Goal: Task Accomplishment & Management: Complete application form

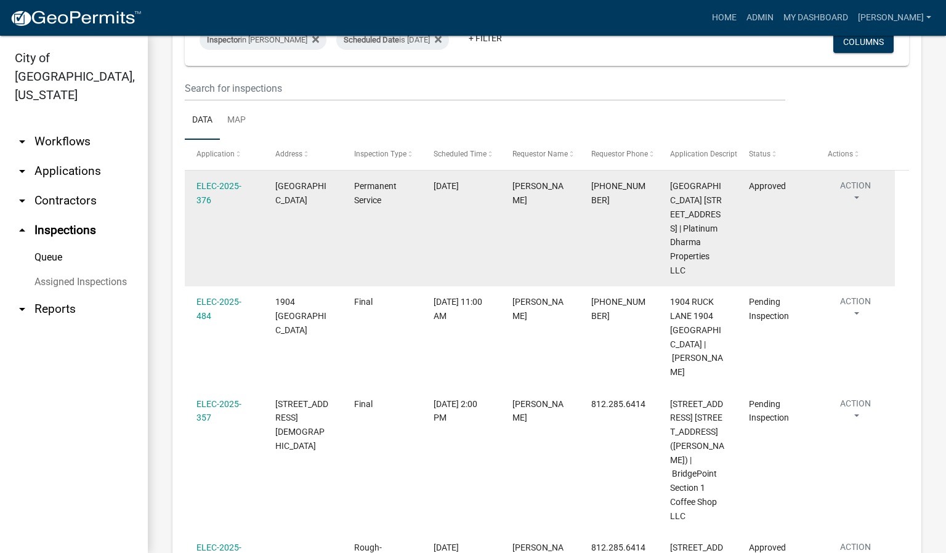
scroll to position [126, 0]
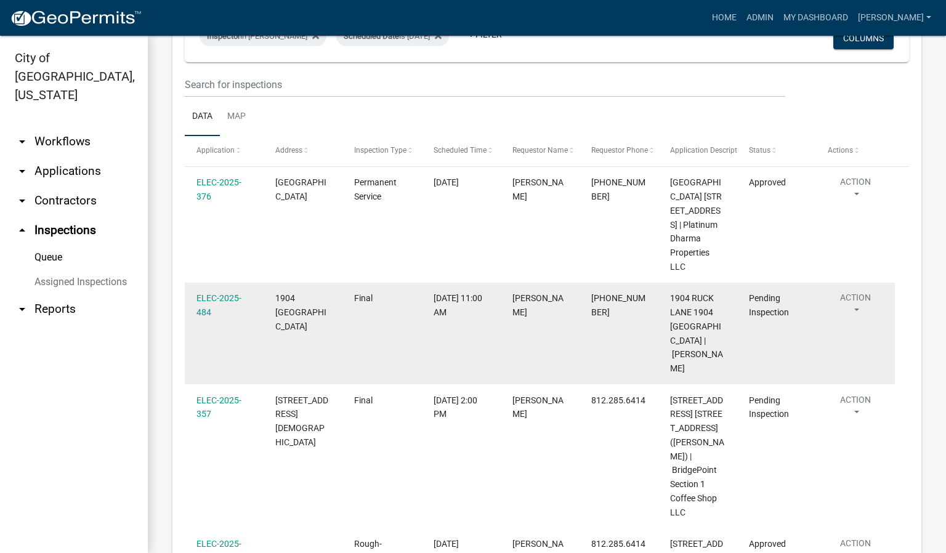
click at [855, 322] on button "Action" at bounding box center [855, 306] width 55 height 31
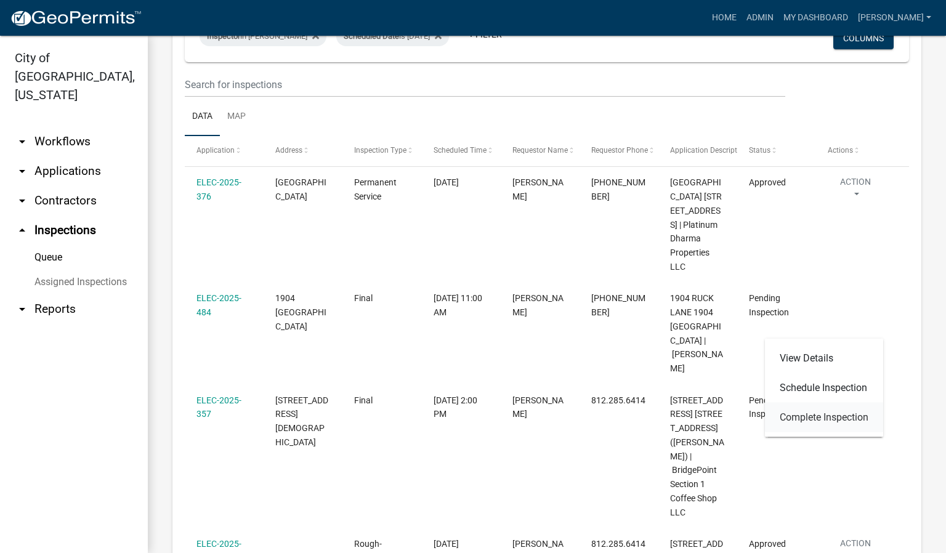
click at [835, 416] on link "Complete Inspection" at bounding box center [824, 418] width 118 height 30
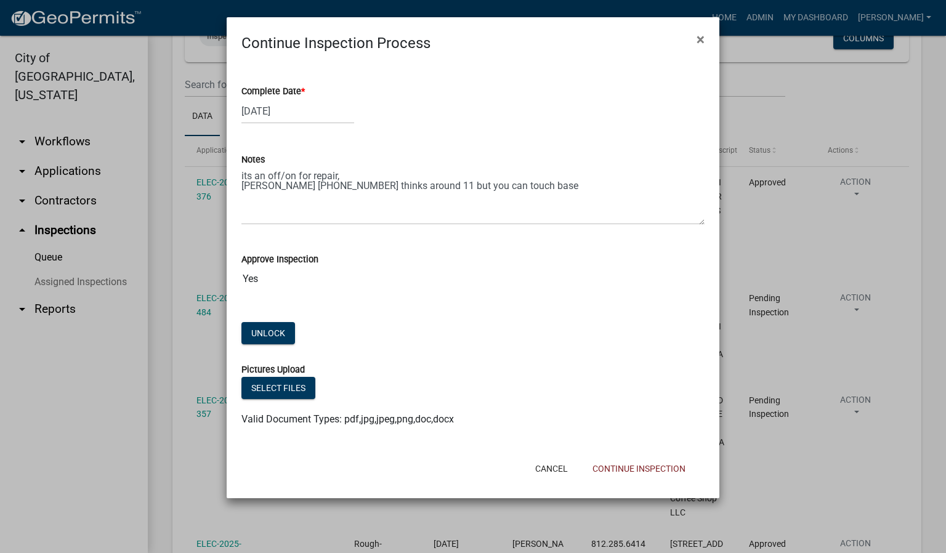
click at [305, 91] on span "*" at bounding box center [303, 91] width 4 height 10
click at [305, 99] on input "[DATE]" at bounding box center [297, 111] width 113 height 25
select select "9"
select select "2025"
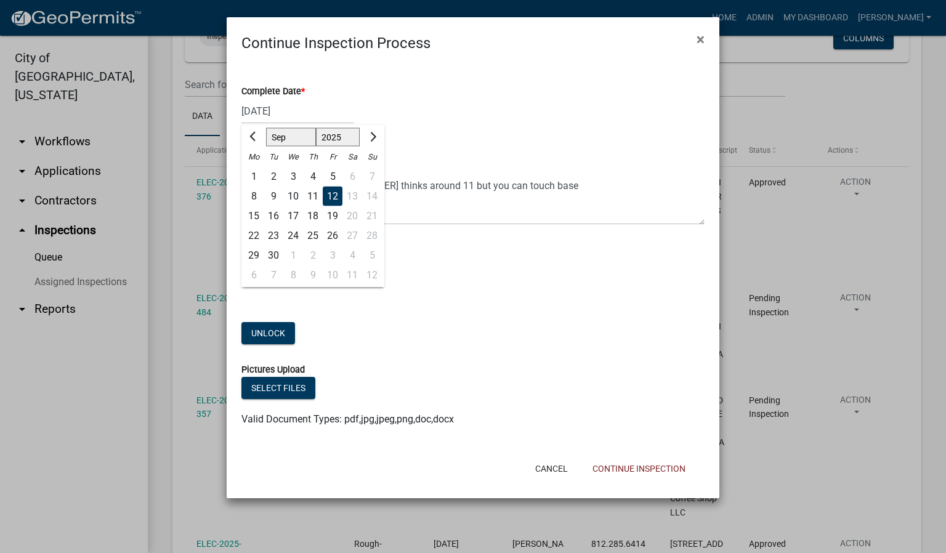
click at [328, 194] on div "12" at bounding box center [333, 197] width 20 height 20
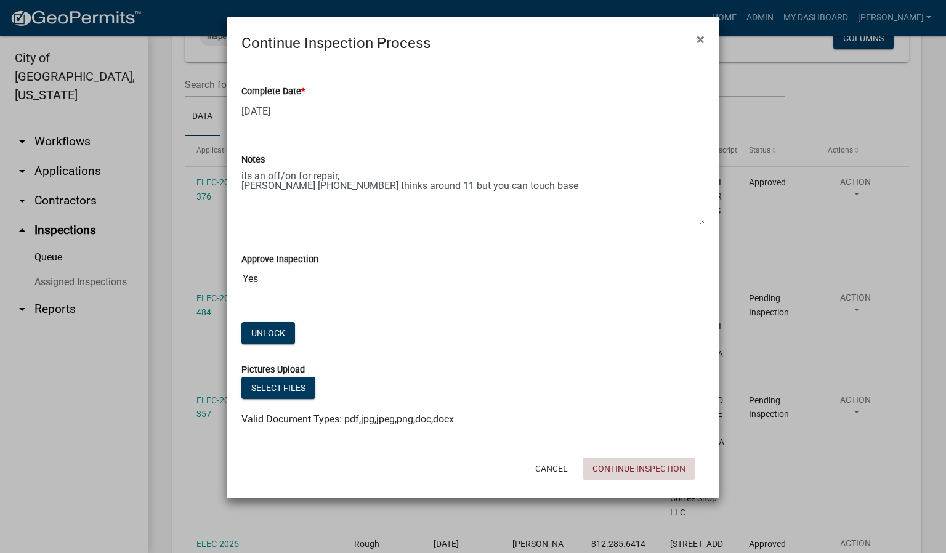
click at [636, 468] on button "Continue Inspection" at bounding box center [639, 469] width 113 height 22
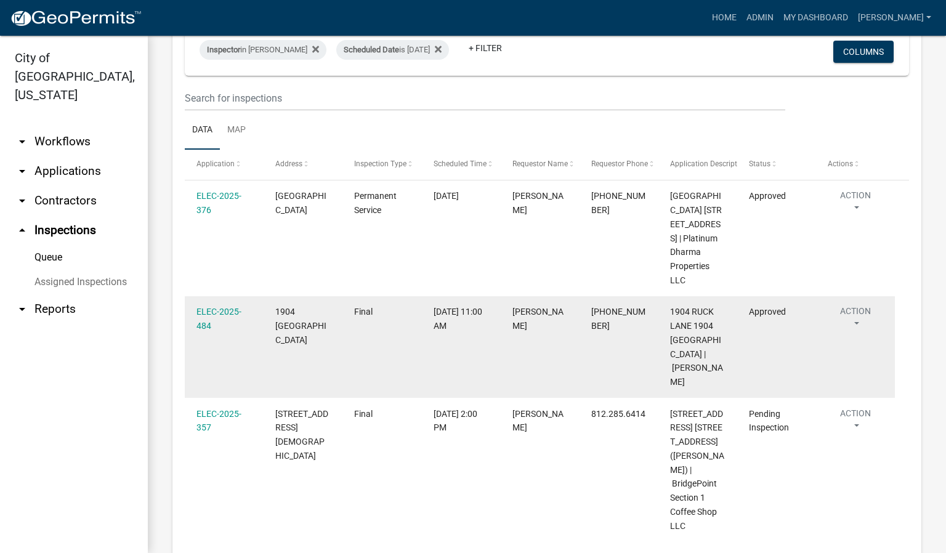
scroll to position [0, 0]
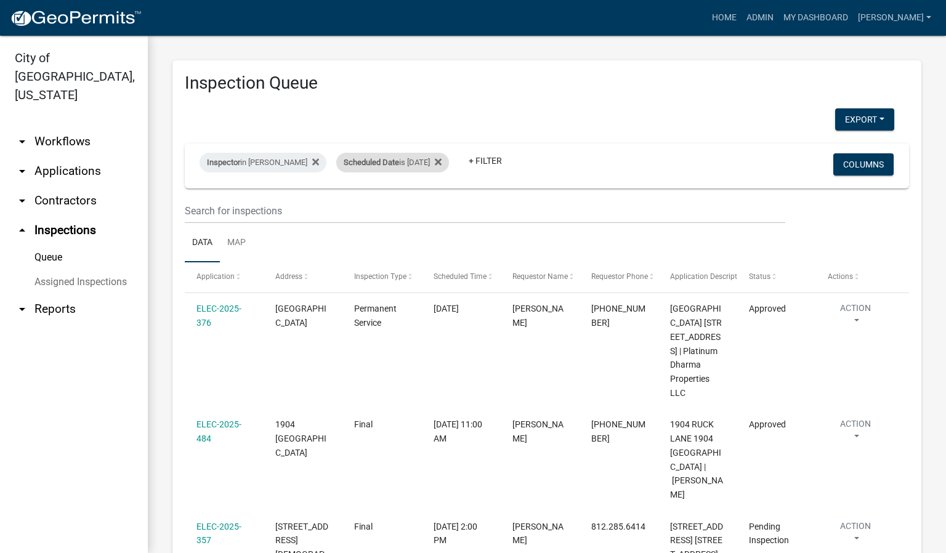
click at [444, 160] on div "Scheduled Date is [DATE]" at bounding box center [392, 163] width 113 height 20
click at [433, 207] on input "[DATE]" at bounding box center [400, 208] width 86 height 25
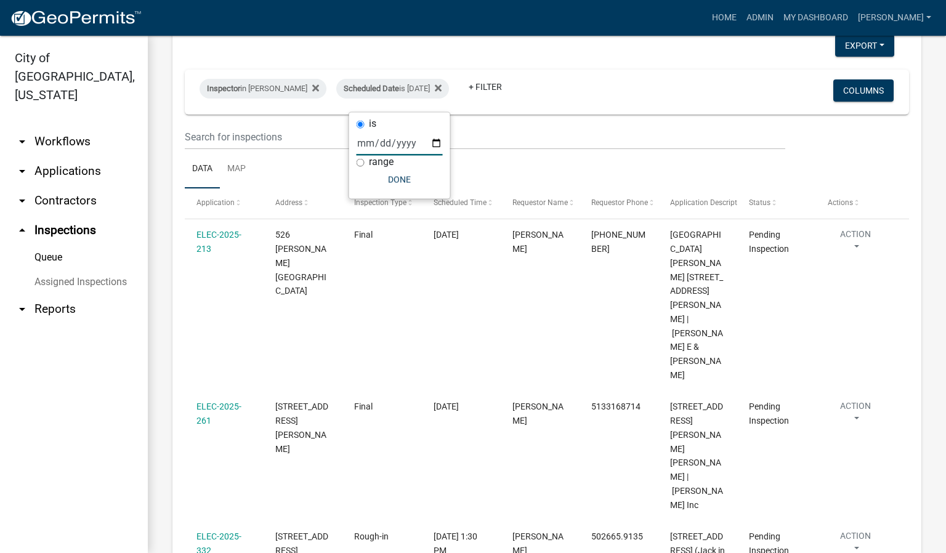
scroll to position [65, 0]
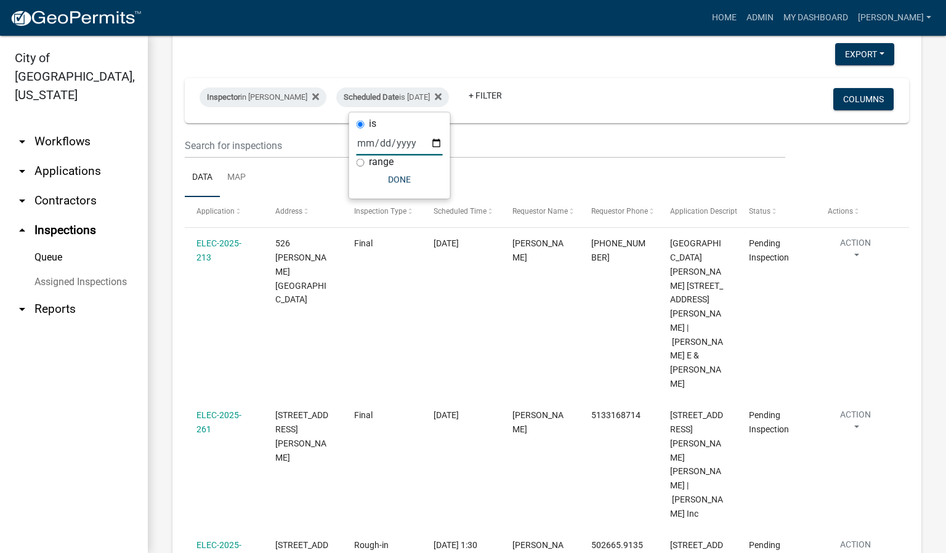
click at [437, 141] on input "[DATE]" at bounding box center [400, 143] width 86 height 25
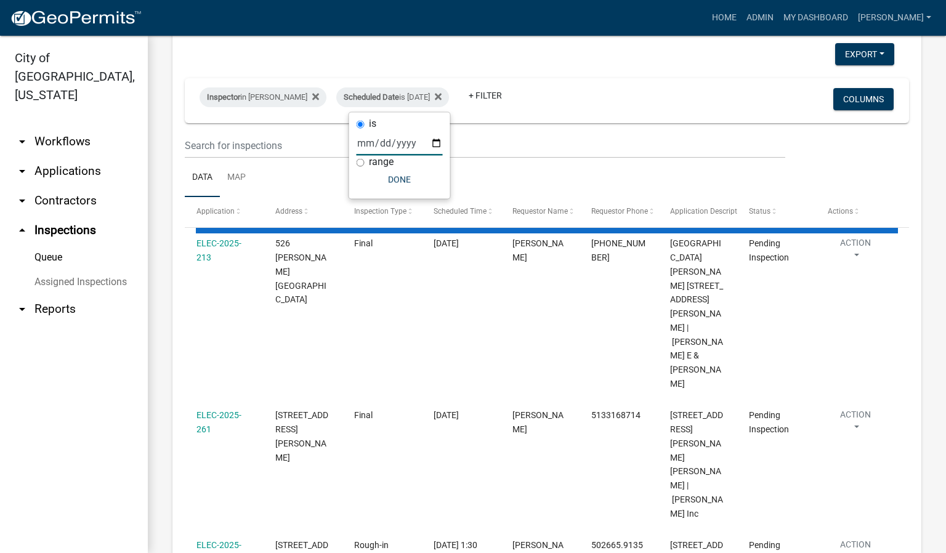
scroll to position [0, 0]
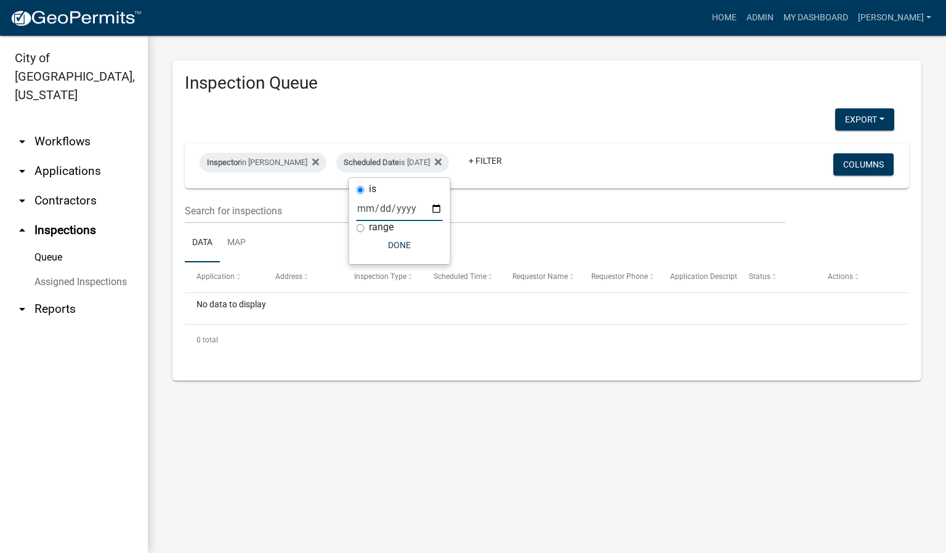
click at [439, 209] on input "[DATE]" at bounding box center [400, 208] width 86 height 25
type input "[DATE]"
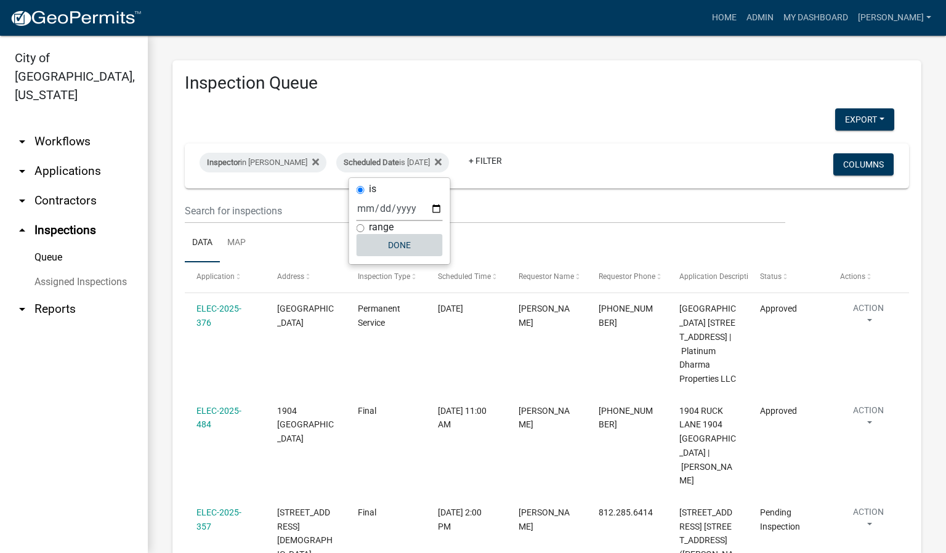
click at [412, 250] on button "Done" at bounding box center [400, 245] width 86 height 22
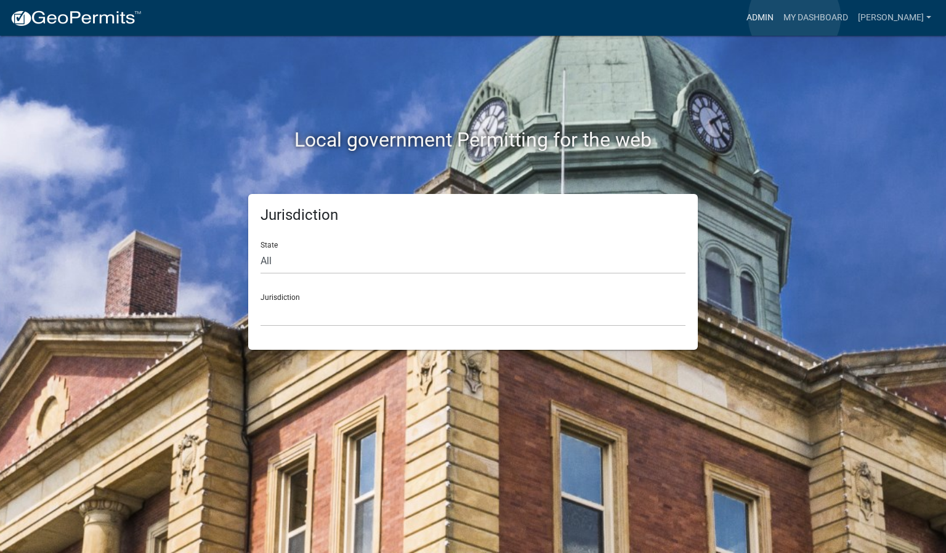
click at [778, 17] on link "Admin" at bounding box center [760, 17] width 37 height 23
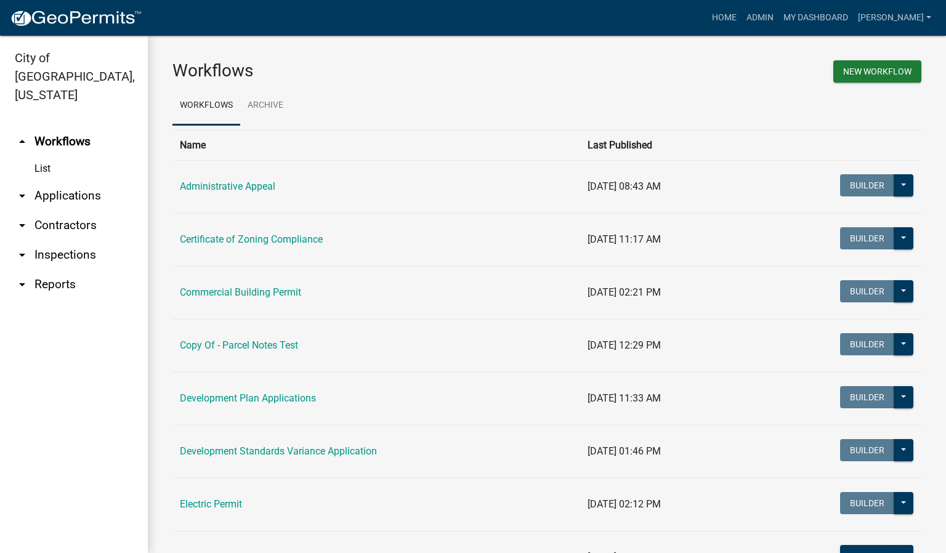
click at [87, 240] on link "arrow_drop_down Inspections" at bounding box center [74, 255] width 148 height 30
